Goal: Complete application form

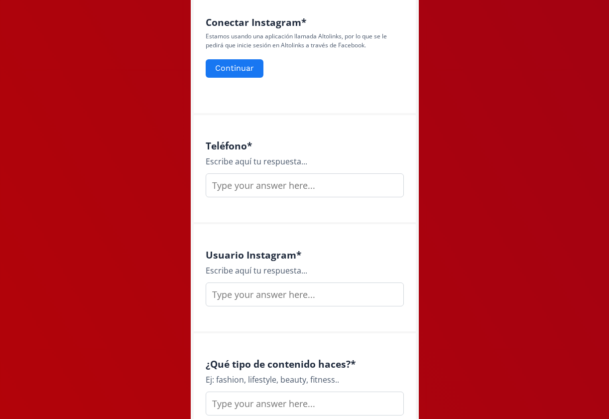
scroll to position [493, 0]
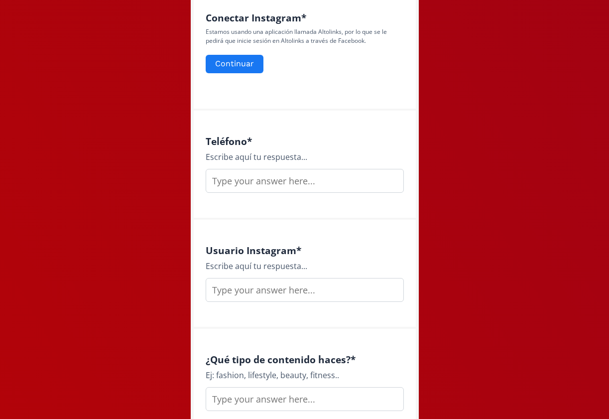
click at [295, 185] on input "text" at bounding box center [305, 181] width 198 height 24
type input "4"
type input "(444)1422854"
click at [275, 286] on input "text" at bounding box center [305, 290] width 198 height 24
click at [232, 293] on input "sofiagutierreezz" at bounding box center [305, 290] width 198 height 24
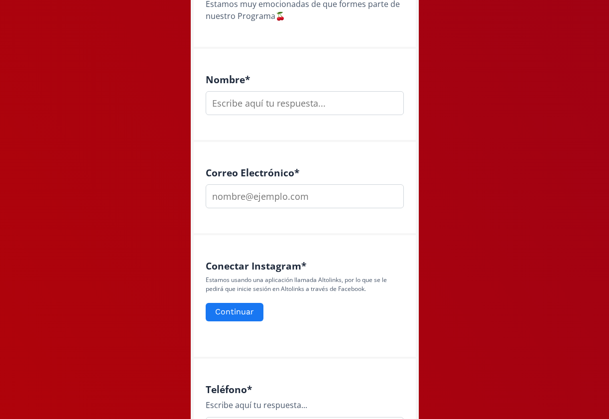
scroll to position [236, 0]
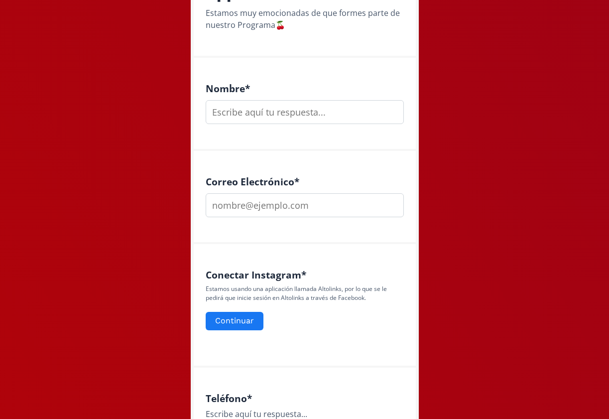
type input "sofiaagutierreezz"
click at [283, 199] on input "email" at bounding box center [305, 205] width 198 height 24
drag, startPoint x: 273, startPoint y: 206, endPoint x: 223, endPoint y: 206, distance: 50.3
click at [223, 206] on input "[EMAIL_ADDRESS][DOMAIN_NAME]" at bounding box center [305, 205] width 198 height 24
type input "[EMAIL_ADDRESS][DOMAIN_NAME]"
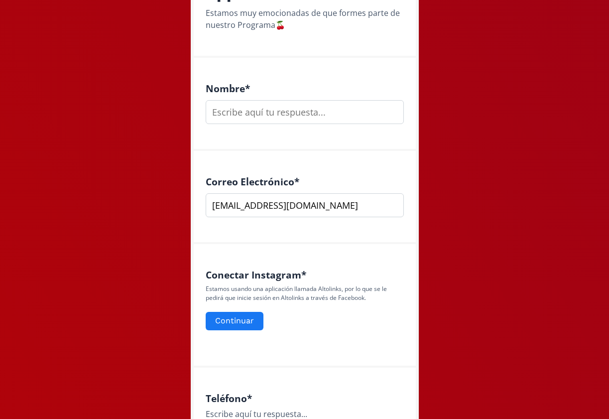
click at [271, 122] on input "text" at bounding box center [305, 112] width 198 height 24
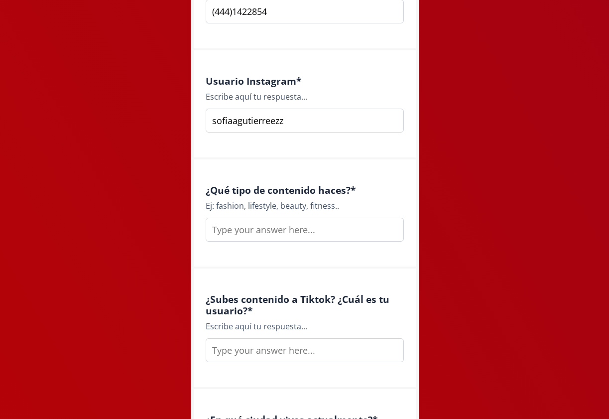
scroll to position [675, 0]
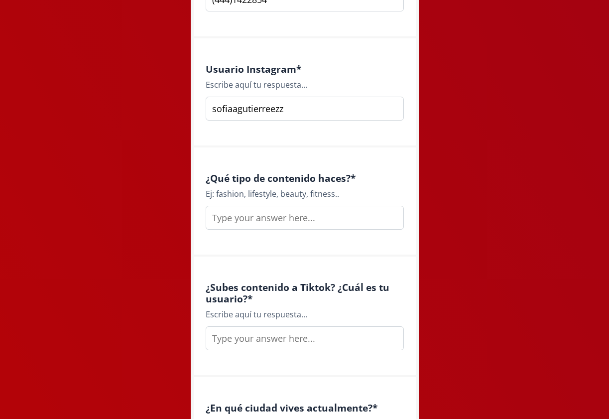
type input "[PERSON_NAME]"
click at [284, 223] on input "text" at bounding box center [305, 218] width 198 height 24
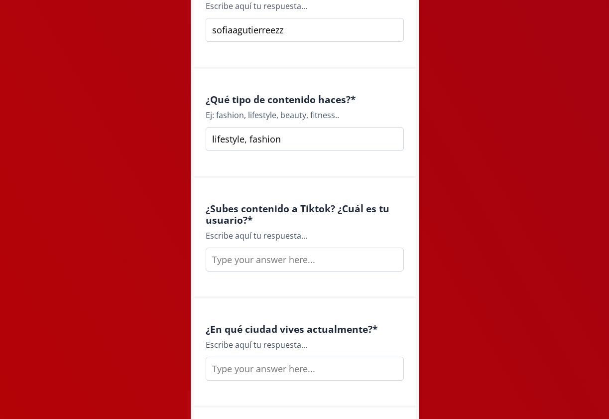
scroll to position [754, 0]
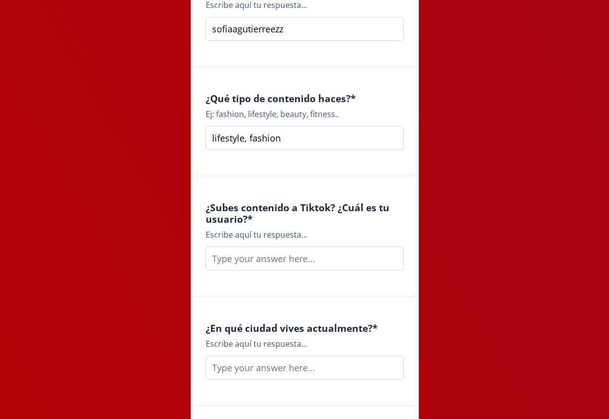
type input "lifestyle, fashion"
click at [274, 253] on input "text" at bounding box center [305, 258] width 198 height 24
click at [229, 263] on input "sofia.[PERSON_NAME]" at bounding box center [305, 258] width 198 height 24
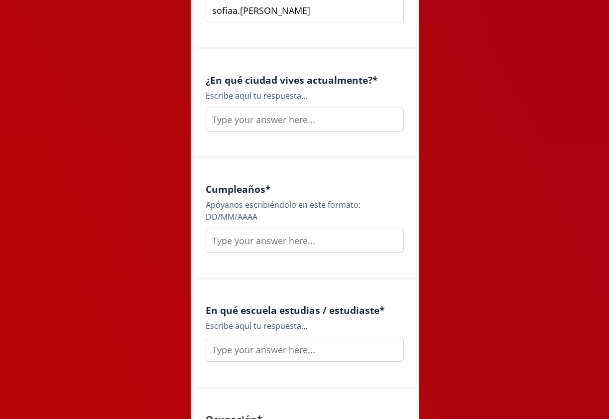
scroll to position [1008, 0]
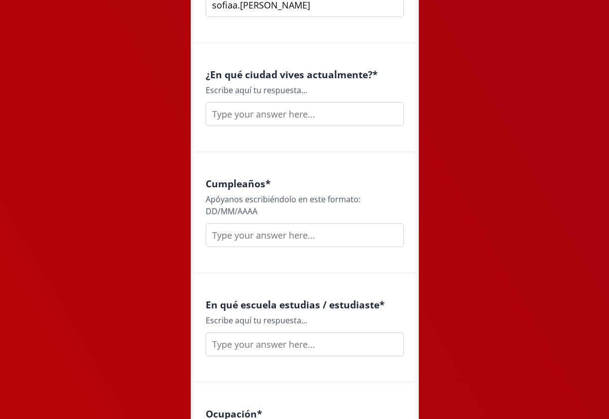
type input "sofiaa.[PERSON_NAME]"
click at [292, 119] on input "text" at bounding box center [305, 114] width 198 height 24
type input "Querétaro"
click at [286, 242] on input "text" at bounding box center [305, 235] width 198 height 24
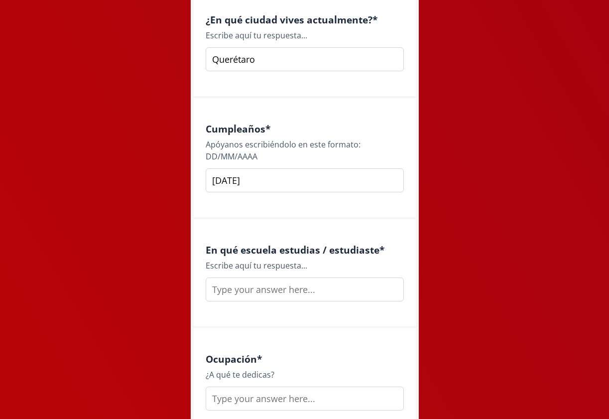
scroll to position [1081, 0]
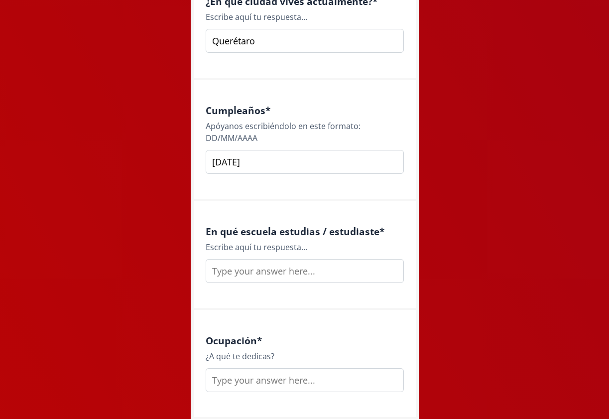
type input "[DATE]"
click at [275, 281] on input "text" at bounding box center [305, 271] width 198 height 24
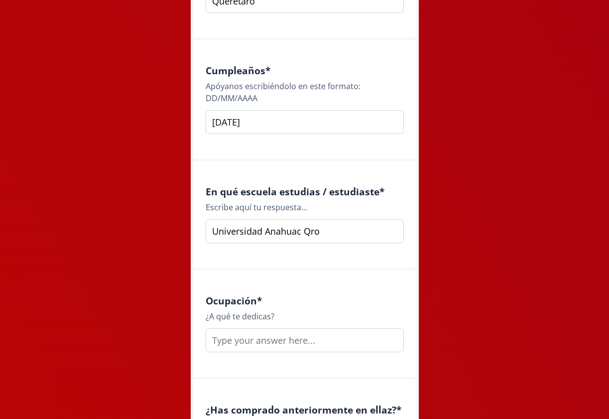
scroll to position [1133, 0]
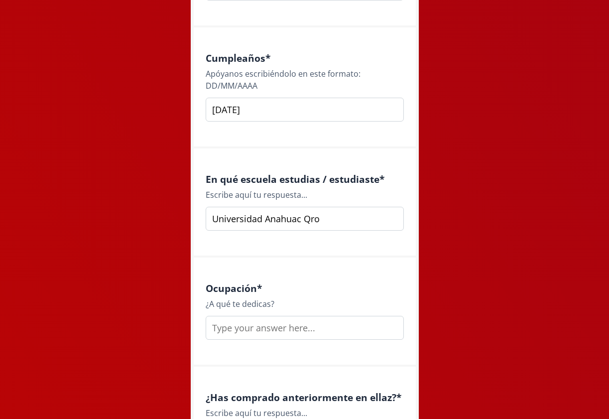
type input "Universidad Anahuac Qro"
click at [285, 332] on input "text" at bounding box center [305, 328] width 198 height 24
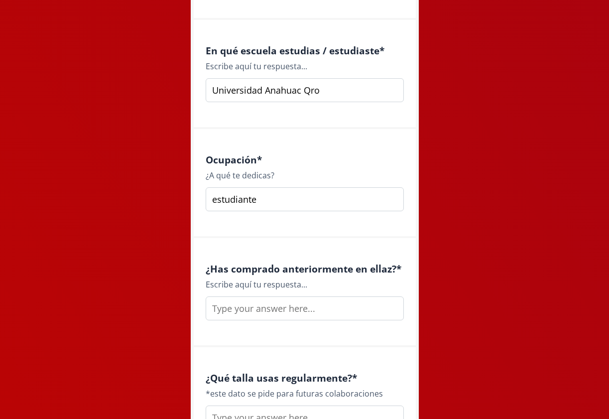
scroll to position [1273, 0]
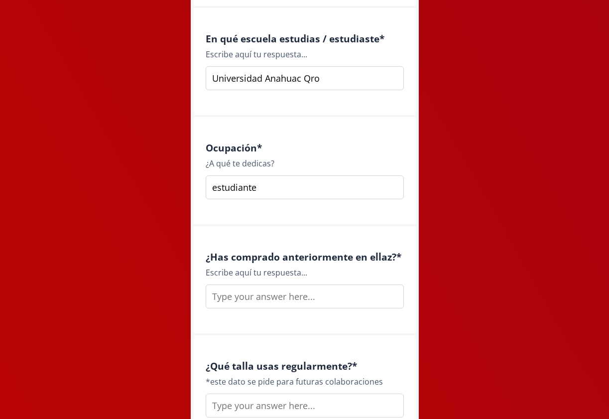
type input "estudiante"
click at [295, 306] on input "text" at bounding box center [305, 296] width 198 height 24
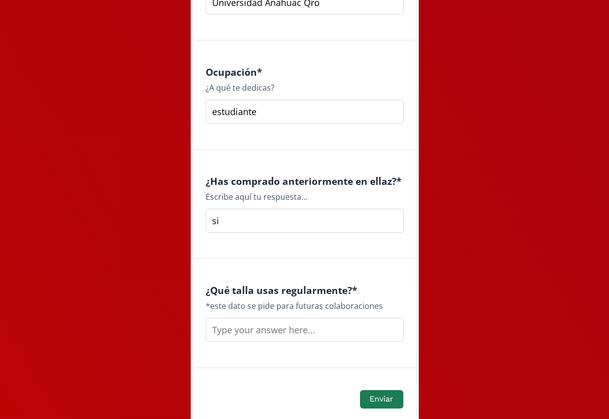
scroll to position [1359, 0]
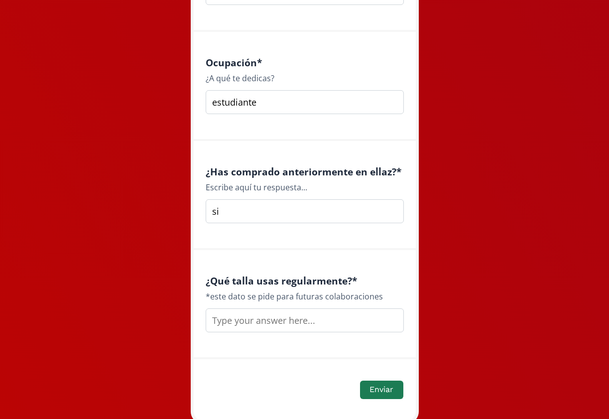
type input "si"
click at [273, 334] on div "¿Qué talla usas regularmente? * *este dato se pide para futuras colaboraciones" at bounding box center [305, 304] width 222 height 109
click at [275, 324] on input "text" at bounding box center [305, 320] width 198 height 24
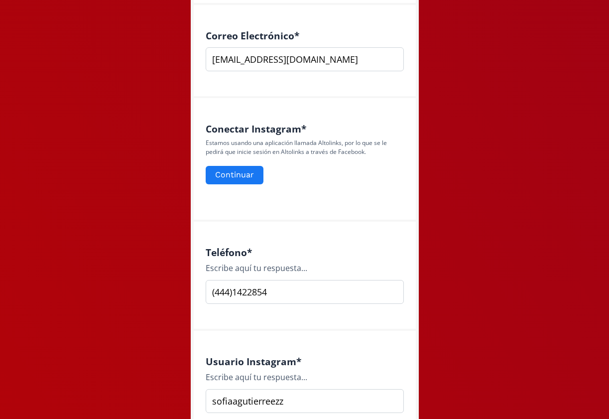
scroll to position [376, 0]
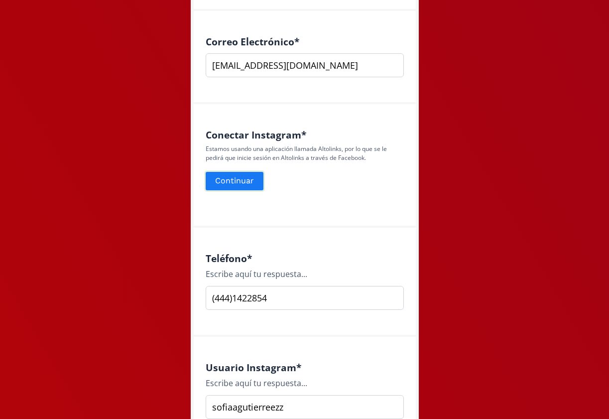
type input "S"
click at [218, 177] on button "Continuar" at bounding box center [234, 180] width 61 height 21
